Goal: Information Seeking & Learning: Learn about a topic

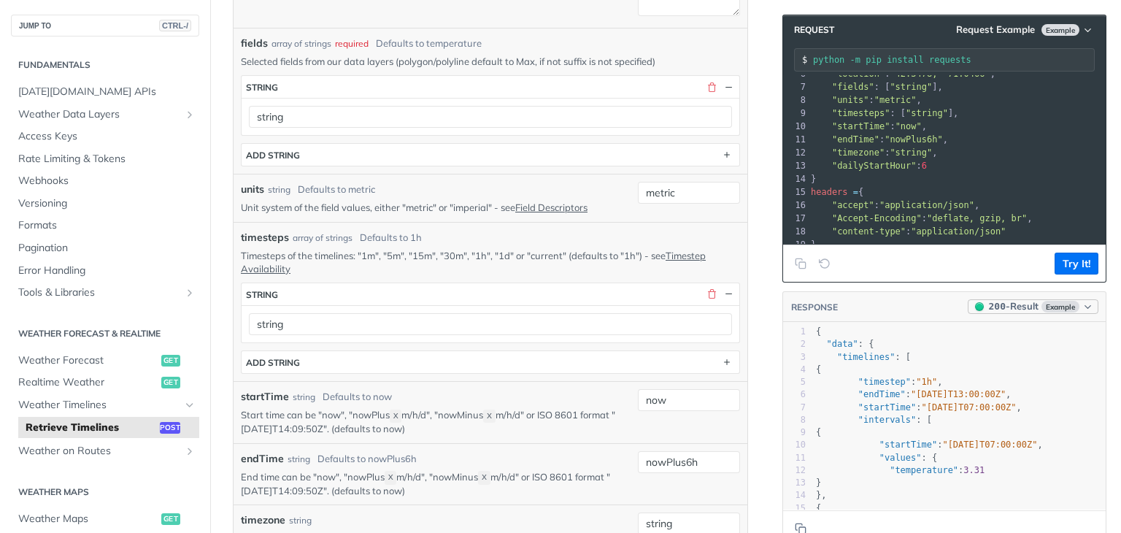
click at [1053, 309] on span "Example" at bounding box center [1060, 307] width 38 height 12
click at [1051, 309] on span "Example" at bounding box center [1060, 307] width 38 height 12
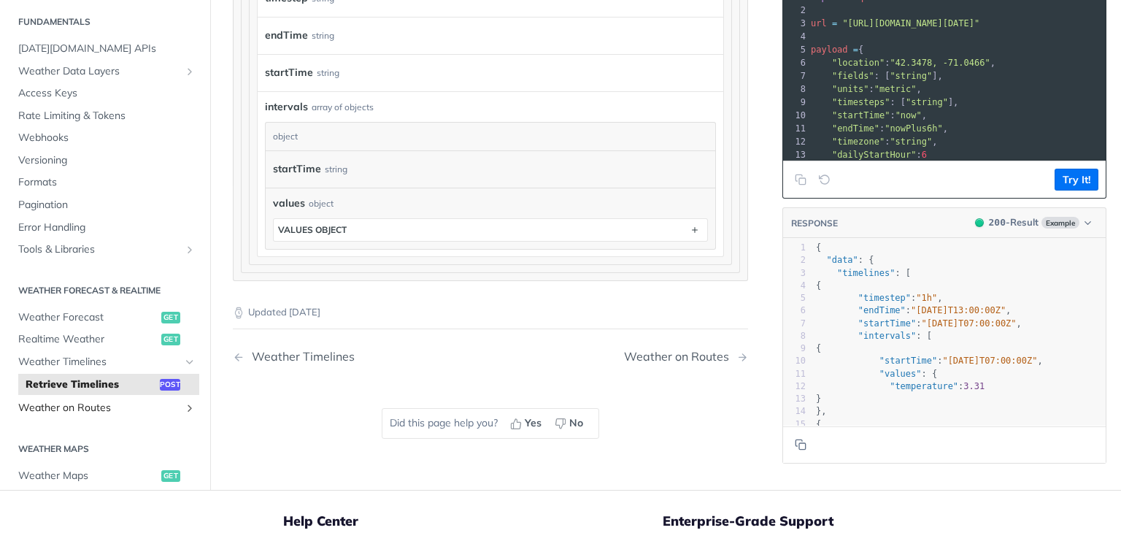
scroll to position [1402, 0]
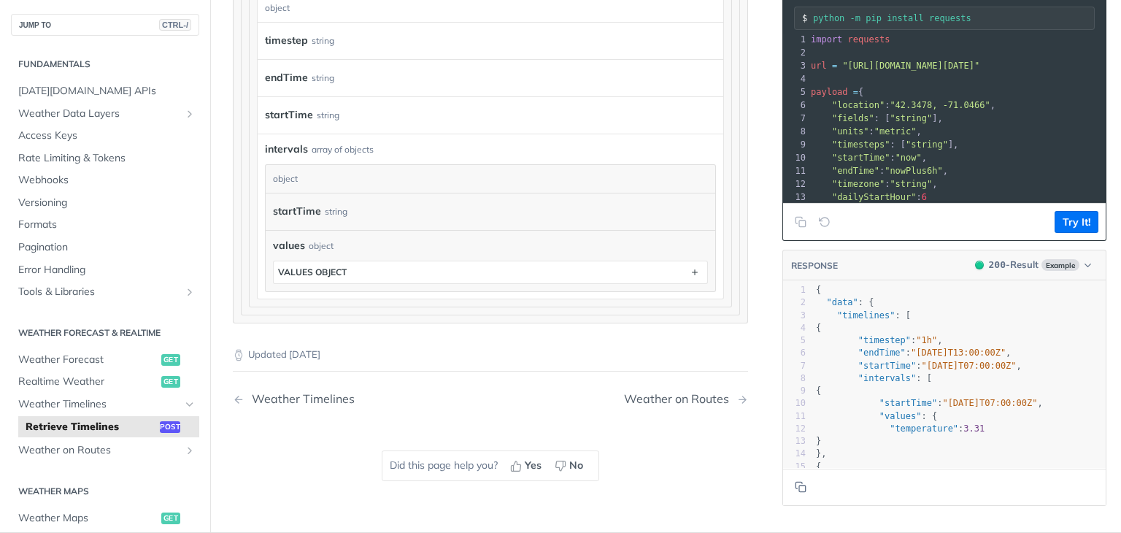
drag, startPoint x: 163, startPoint y: 392, endPoint x: 449, endPoint y: 416, distance: 287.0
click at [449, 421] on div "Did this page help you? Yes No" at bounding box center [490, 465] width 247 height 89
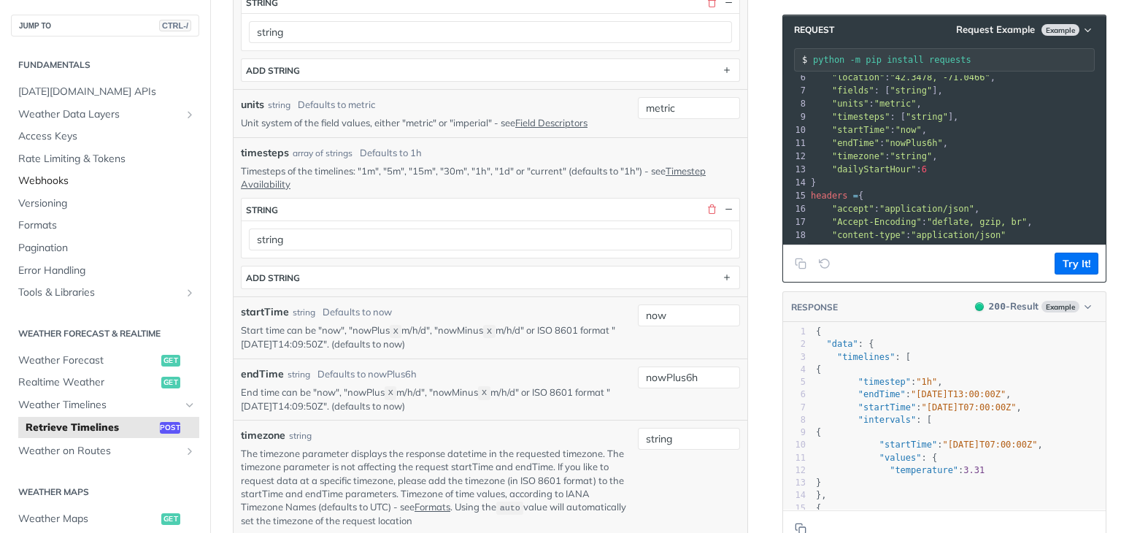
scroll to position [453, 0]
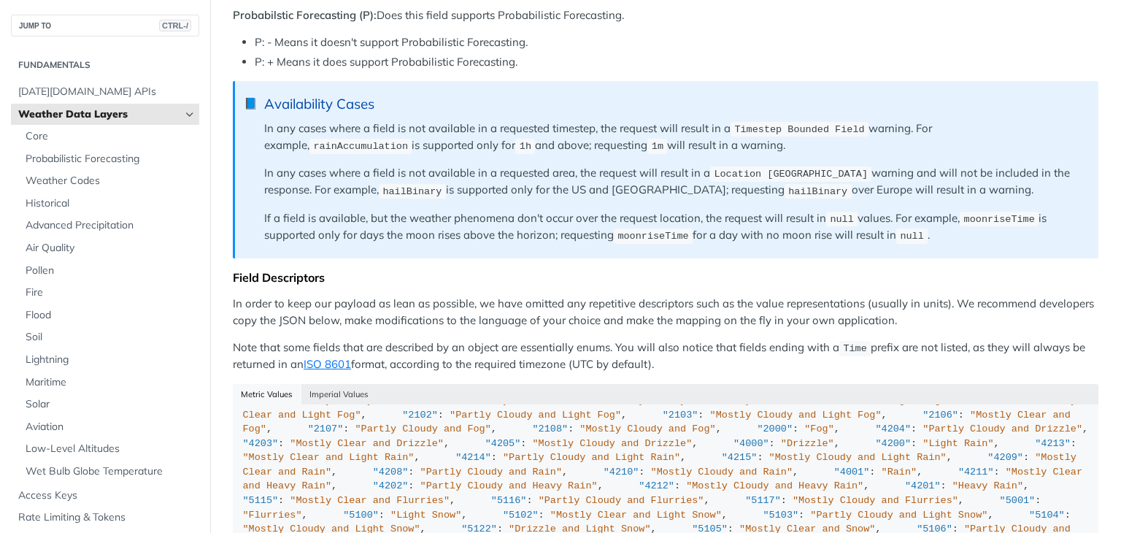
scroll to position [1167, 0]
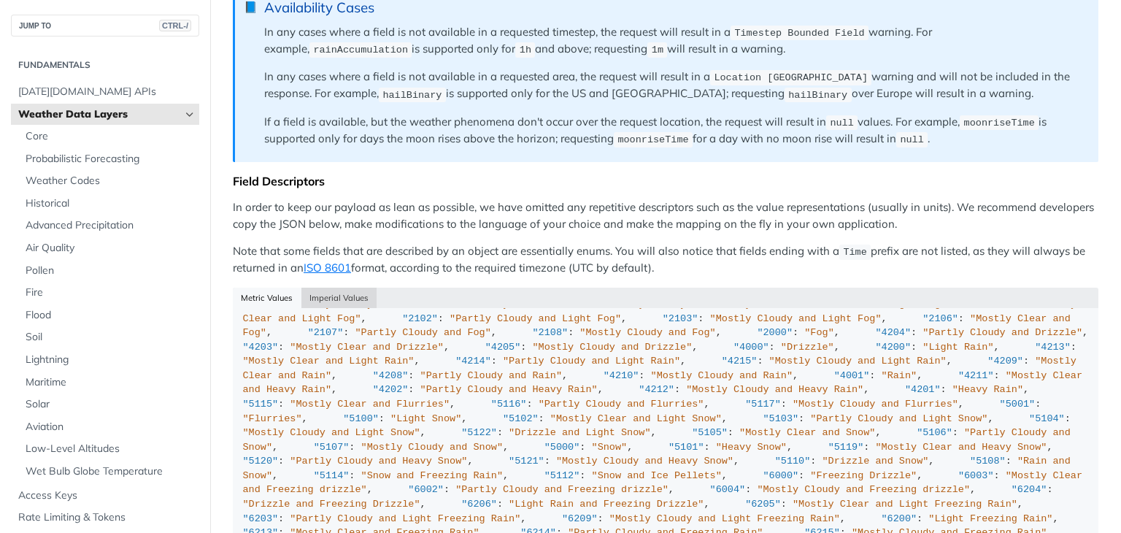
click at [332, 287] on button "Imperial Values" at bounding box center [339, 297] width 76 height 20
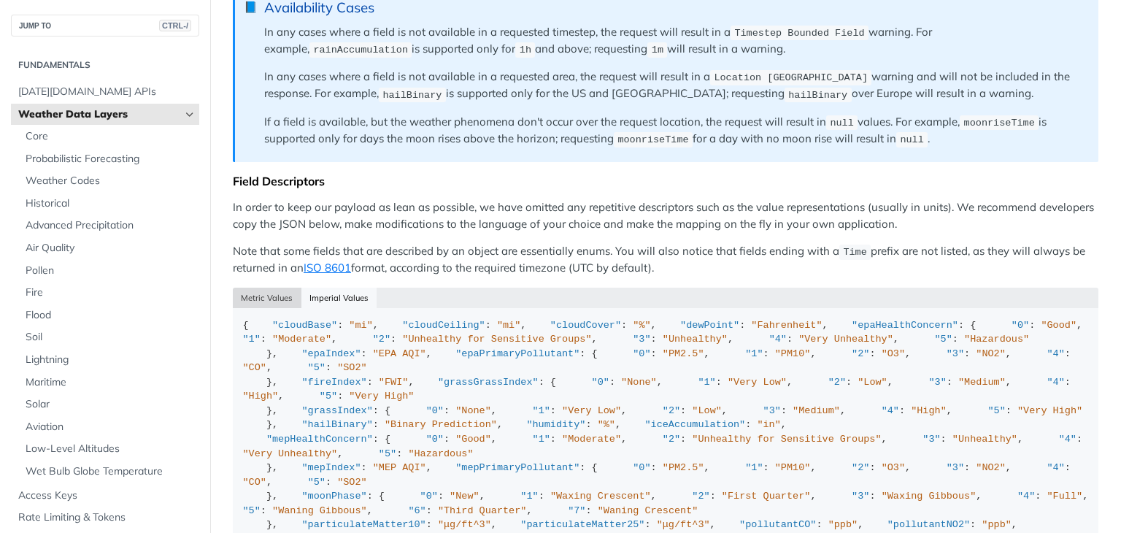
click at [266, 291] on button "Metric Values" at bounding box center [267, 297] width 69 height 20
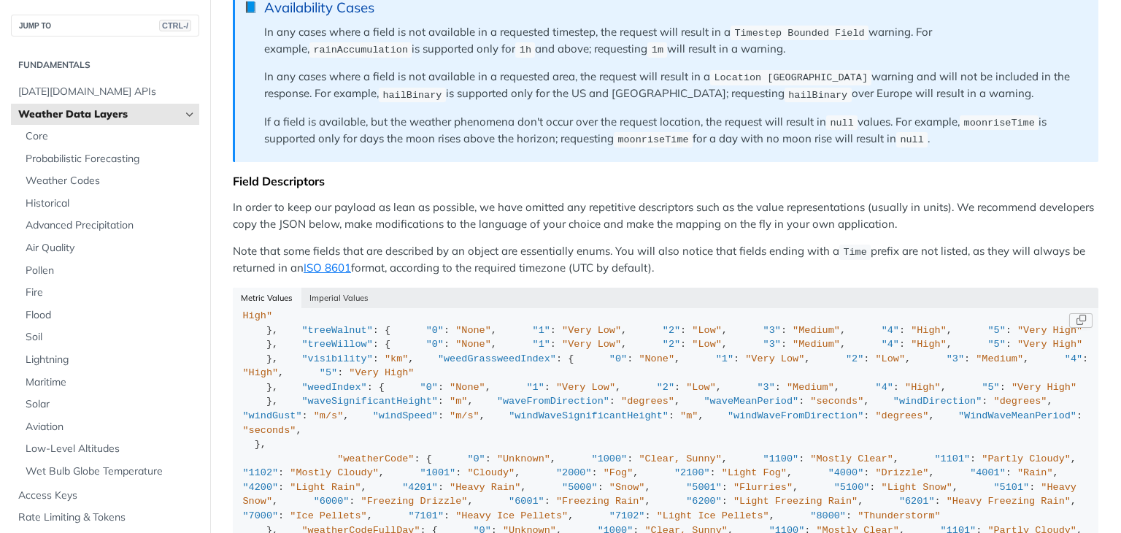
scroll to position [730, 0]
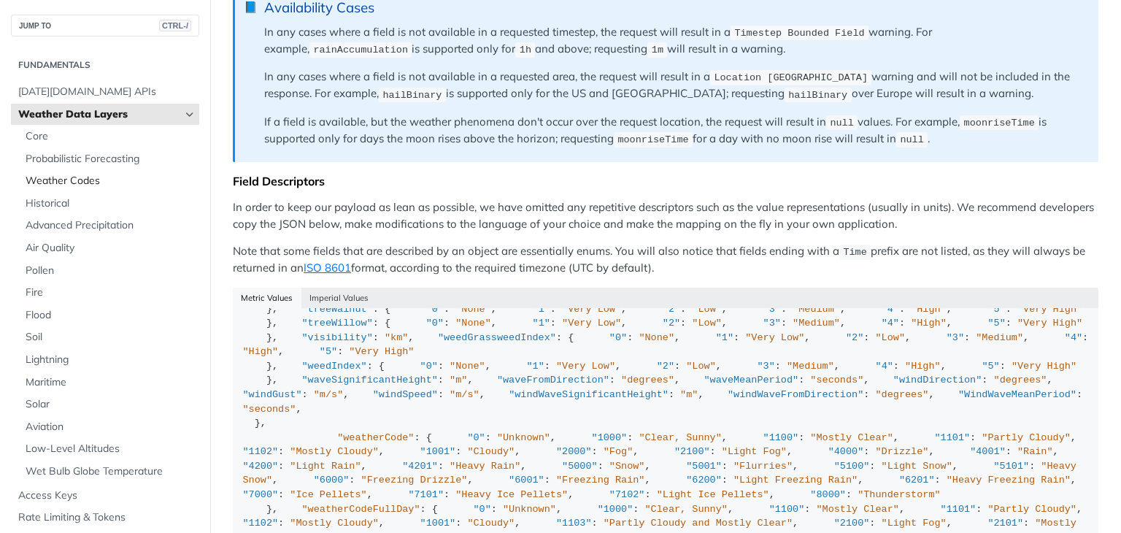
click at [70, 187] on span "Weather Codes" at bounding box center [111, 181] width 170 height 15
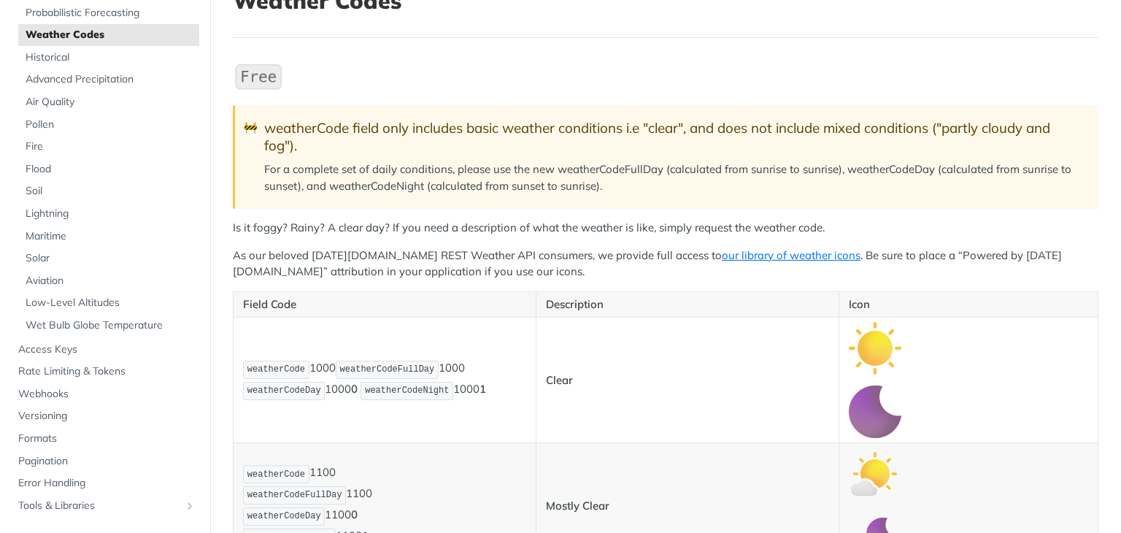
scroll to position [73, 0]
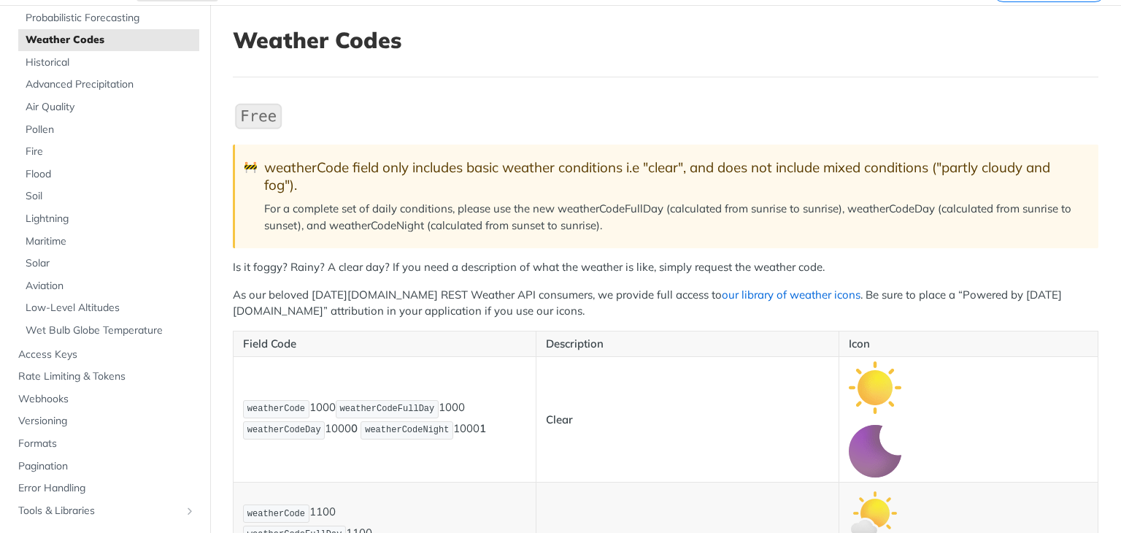
click at [722, 294] on link "our library of weather icons" at bounding box center [791, 294] width 139 height 14
